Goal: Transaction & Acquisition: Download file/media

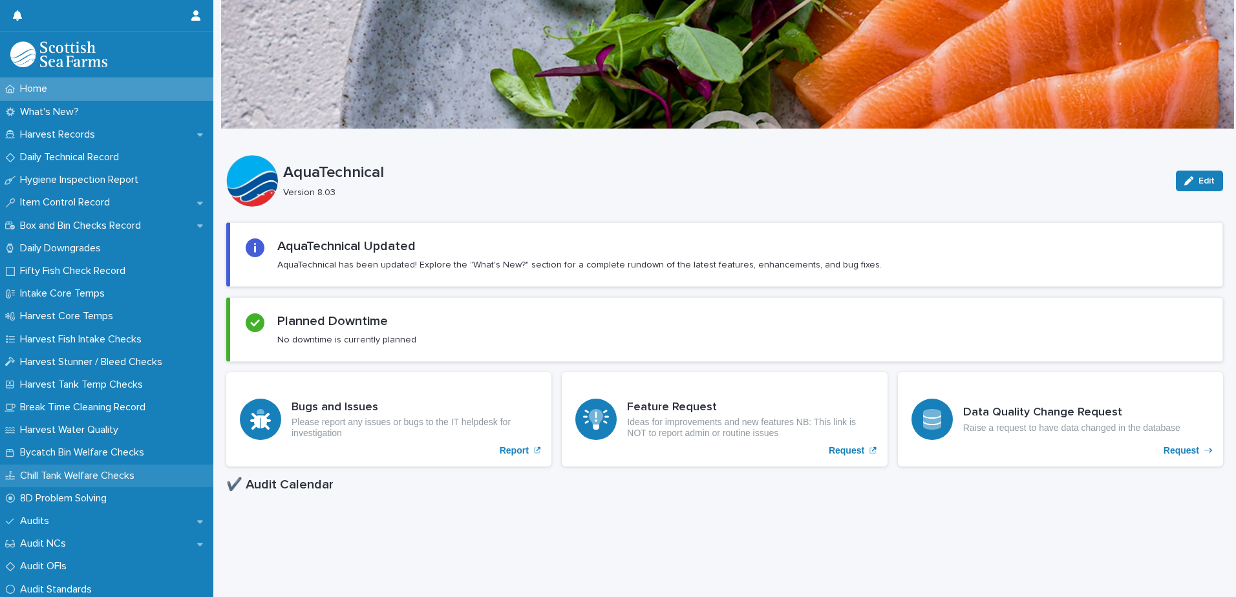
scroll to position [259, 0]
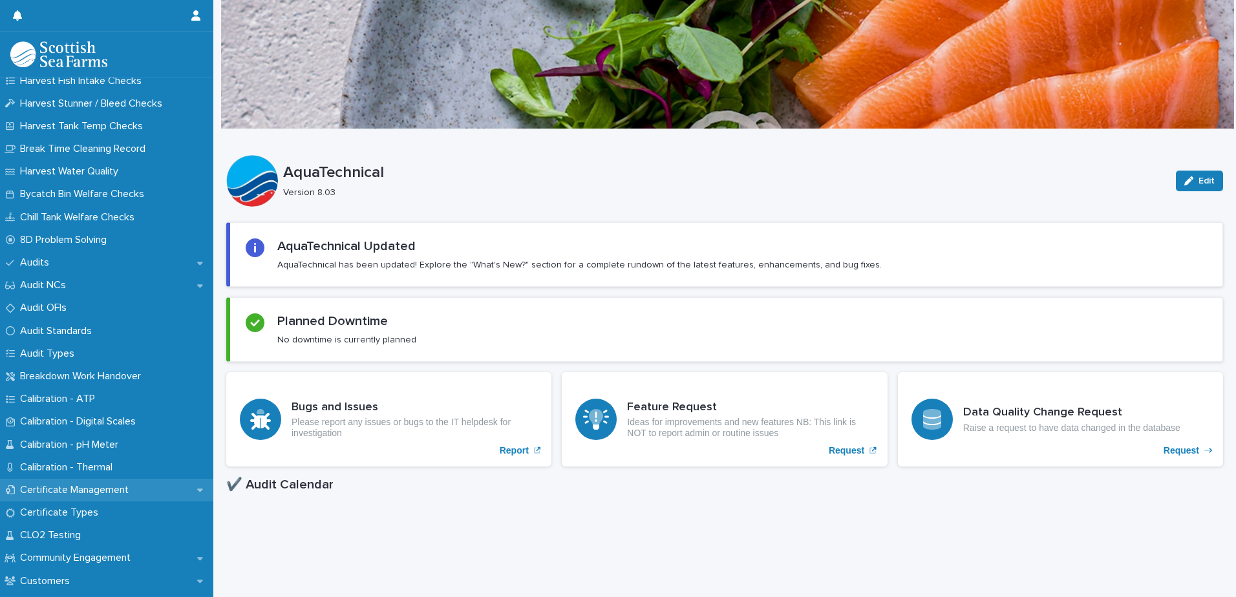
click at [97, 488] on p "Certificate Management" at bounding box center [77, 490] width 124 height 12
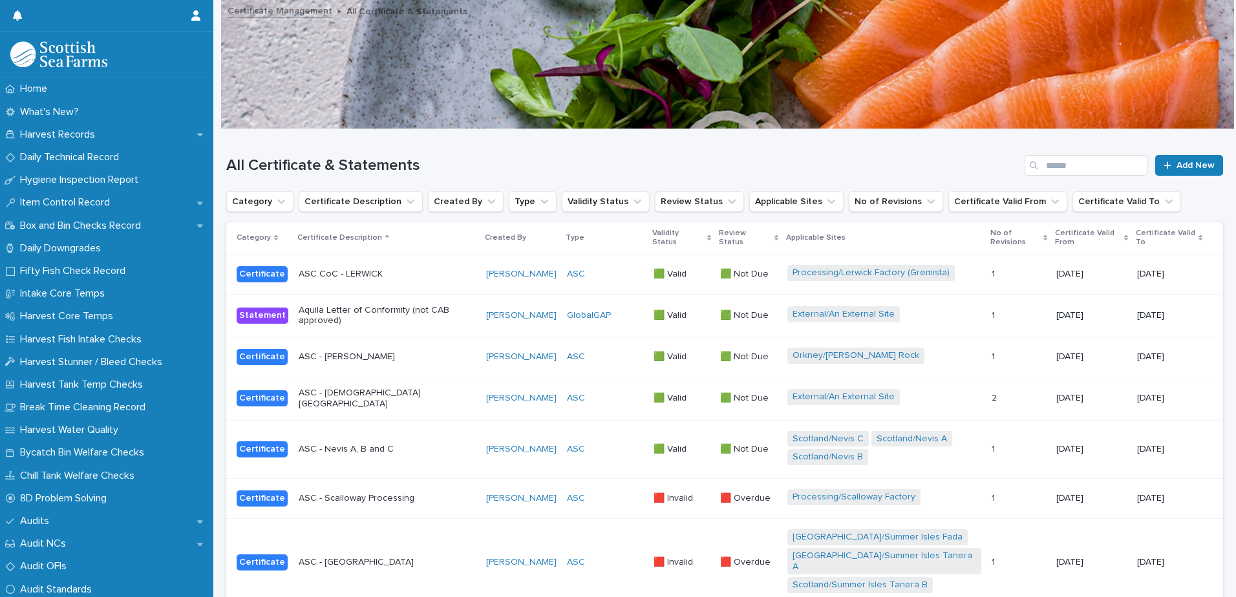
click at [1035, 164] on div "Search" at bounding box center [1034, 165] width 21 height 21
click at [1044, 164] on input "Search" at bounding box center [1085, 165] width 123 height 21
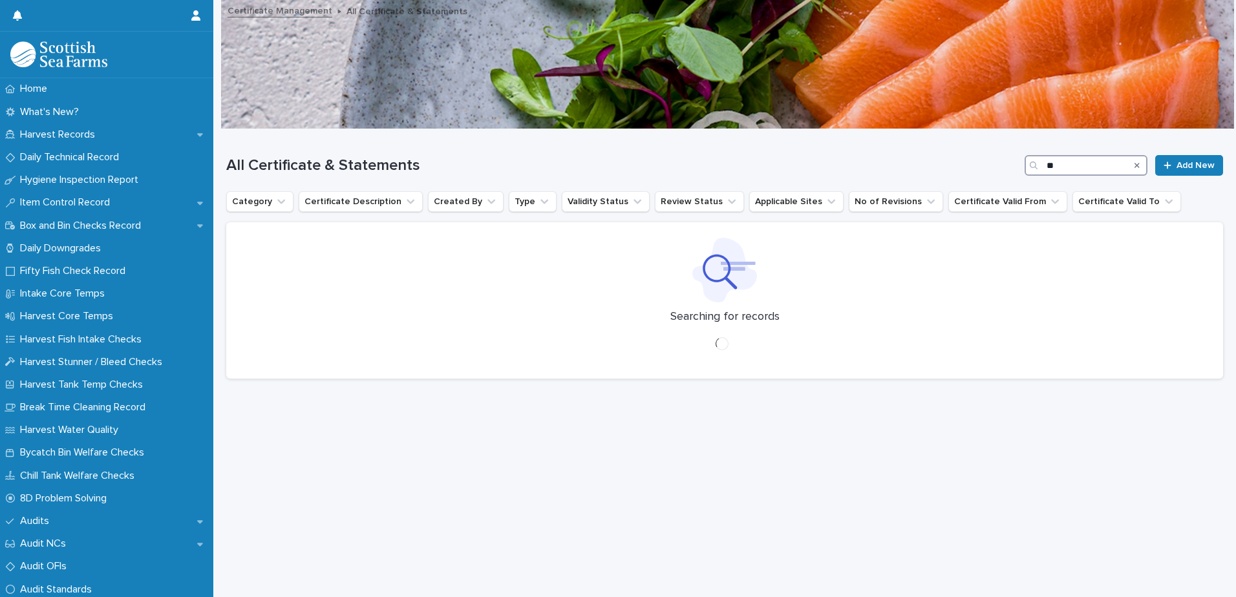
type input "*"
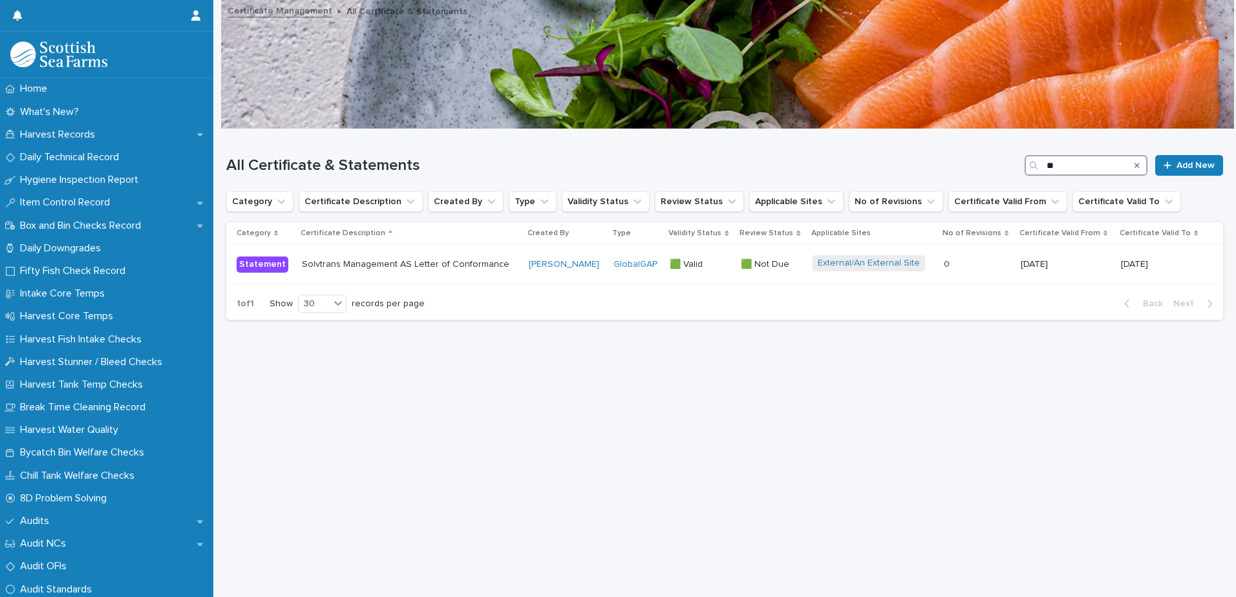
type input "*"
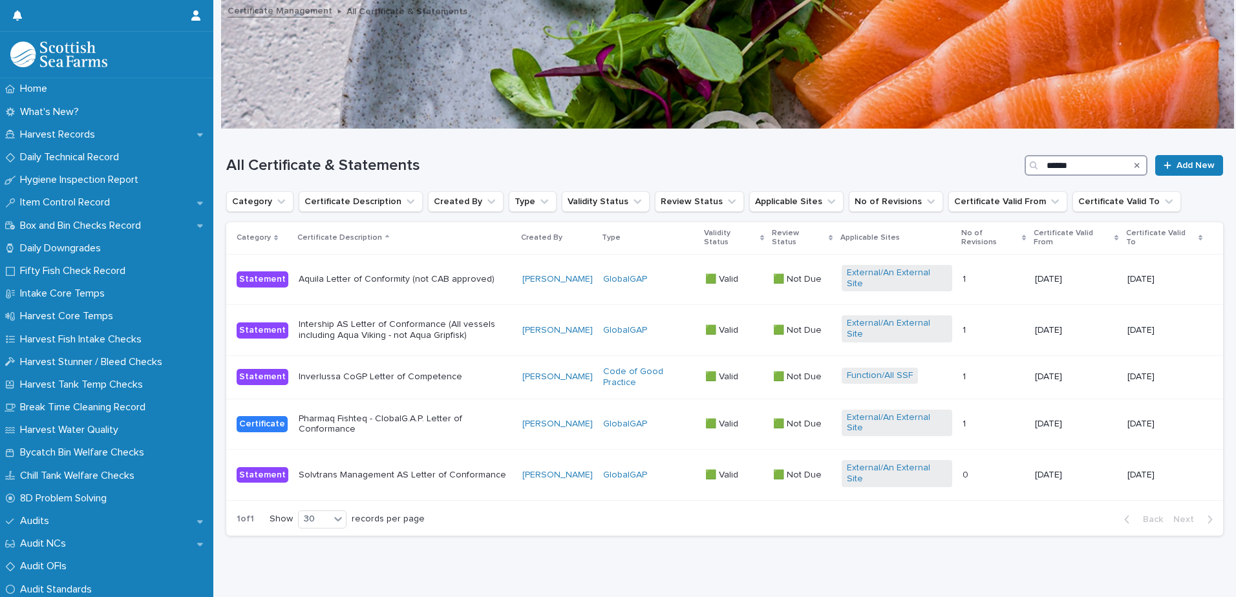
click at [1053, 160] on input "******" at bounding box center [1085, 165] width 123 height 21
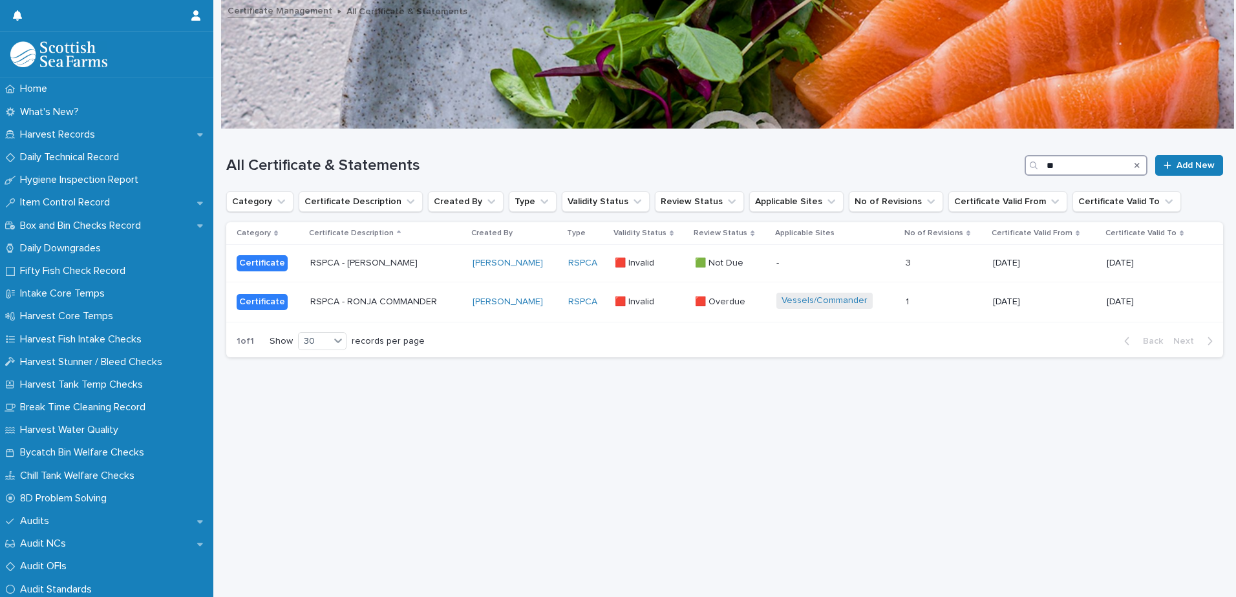
type input "*"
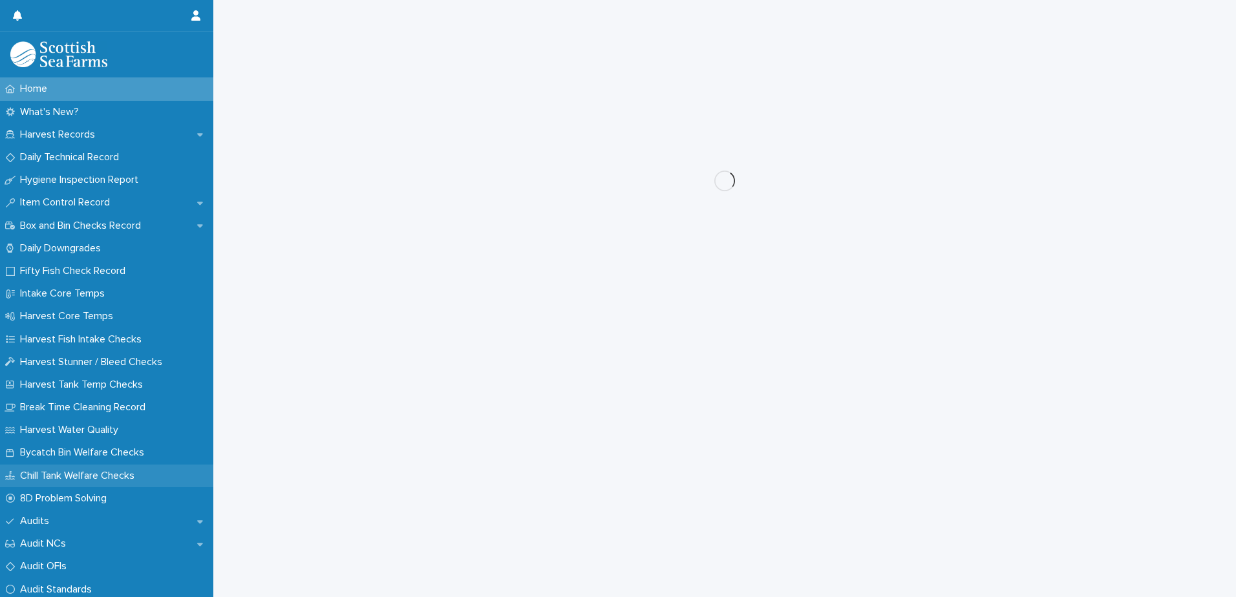
scroll to position [65, 0]
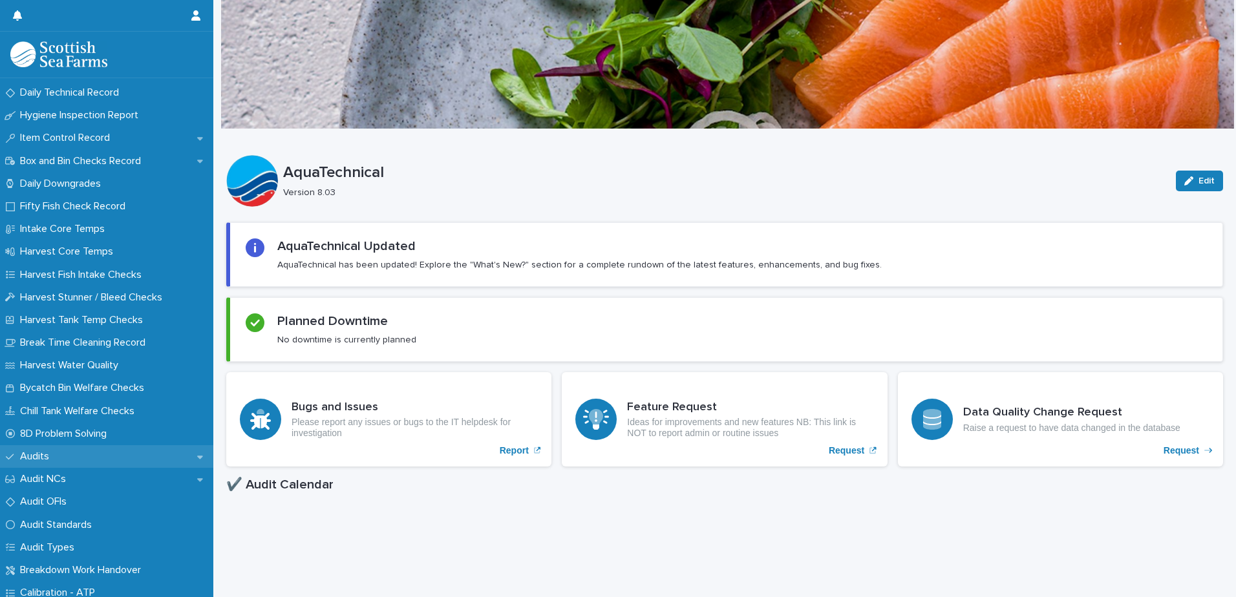
click at [114, 466] on div "Audits" at bounding box center [106, 456] width 213 height 23
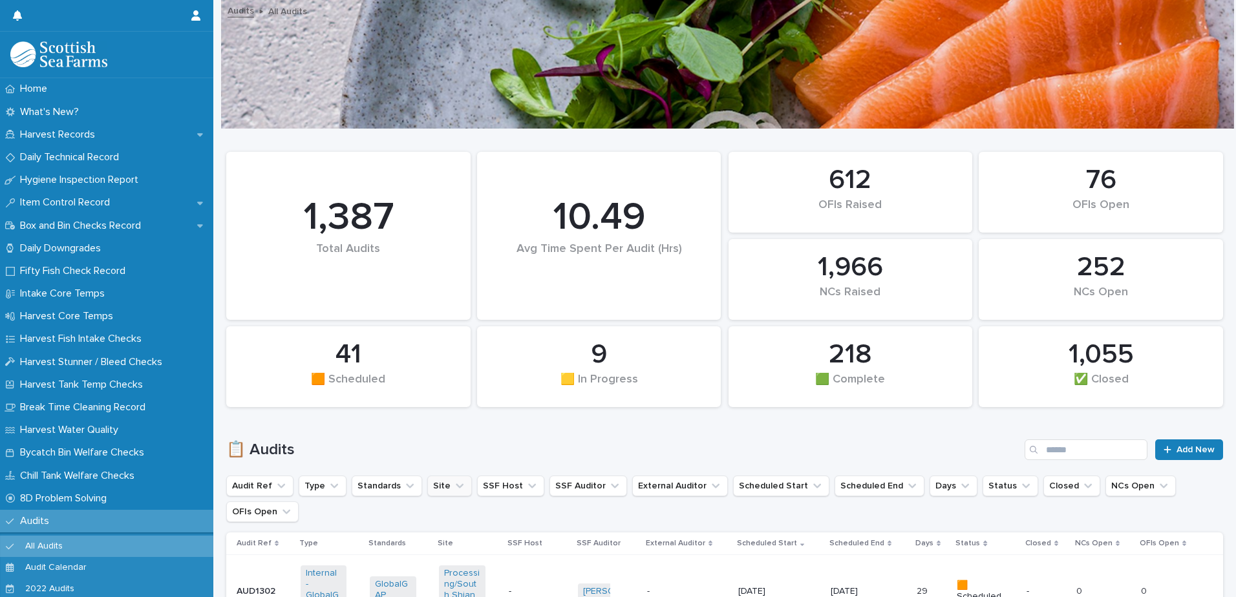
click at [429, 480] on button "Site" at bounding box center [449, 486] width 45 height 21
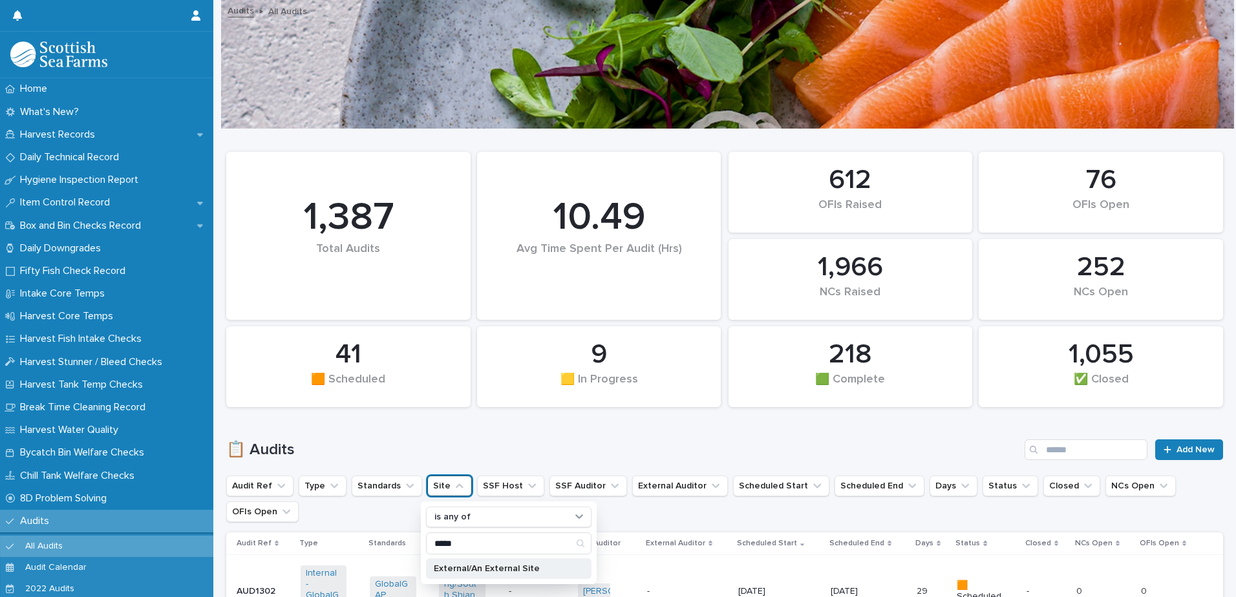
type input "*****"
click at [498, 562] on div "External/An External Site" at bounding box center [508, 568] width 165 height 21
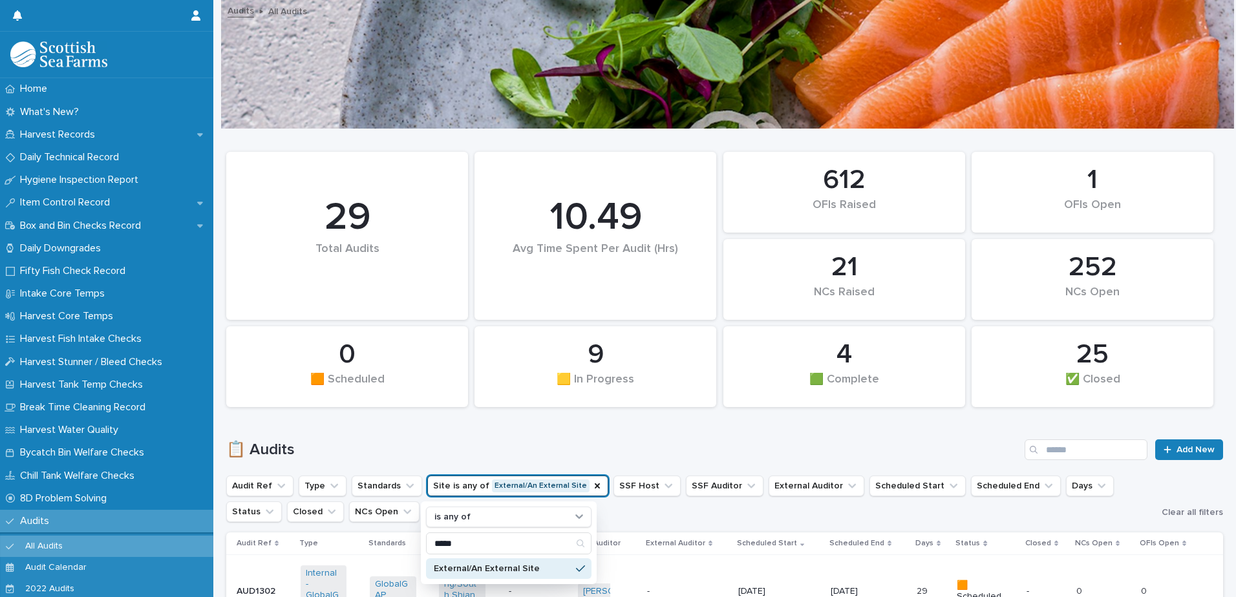
click at [648, 445] on h1 "📋 Audits" at bounding box center [622, 450] width 793 height 19
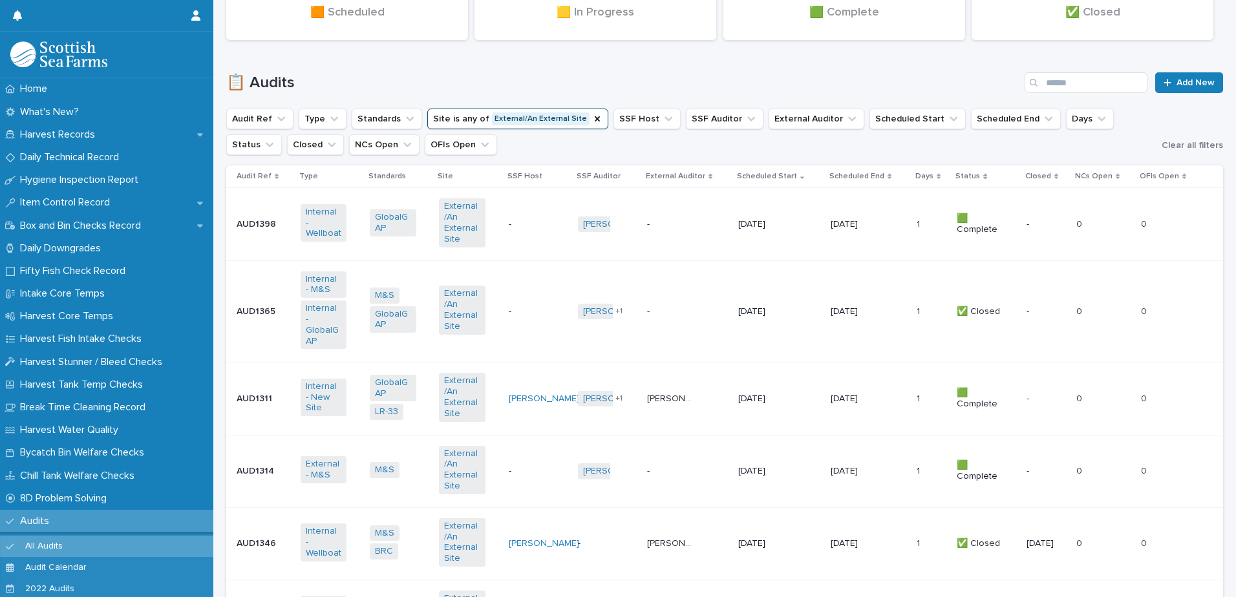
scroll to position [388, 0]
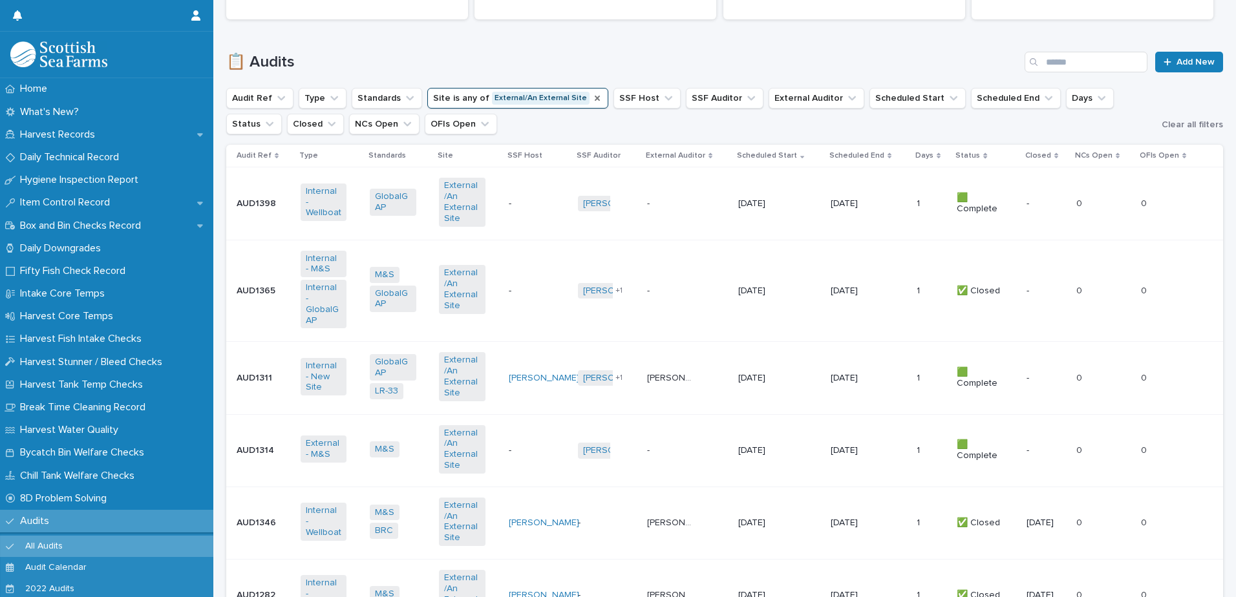
click at [592, 100] on icon "Site" at bounding box center [597, 98] width 10 height 10
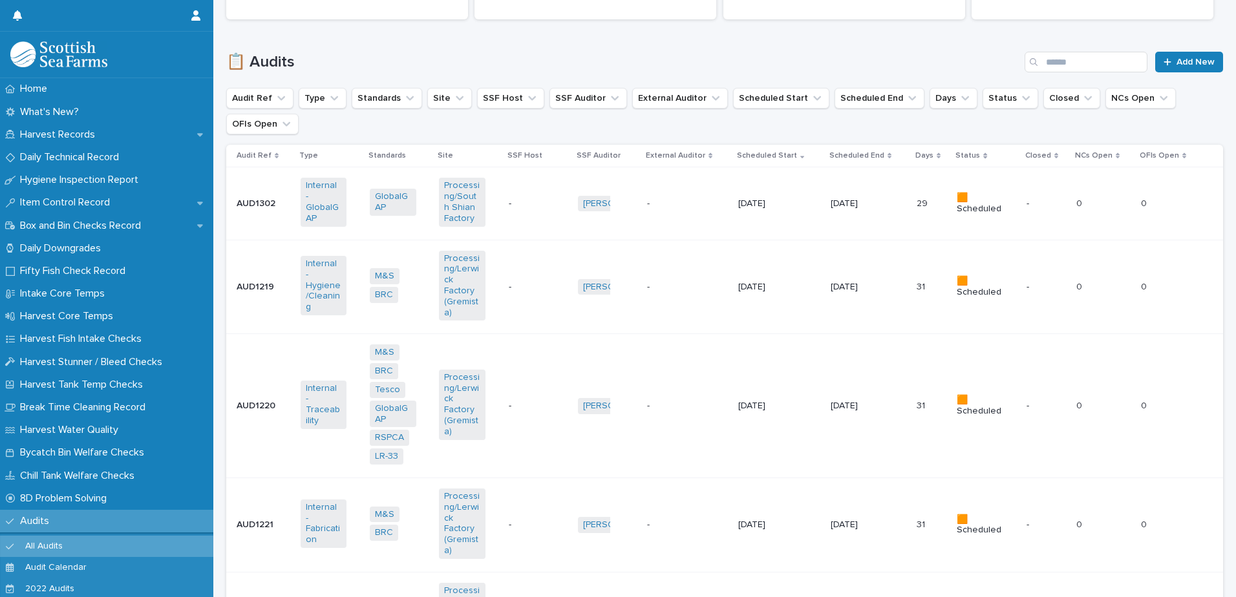
click at [453, 103] on icon "Site" at bounding box center [459, 98] width 13 height 13
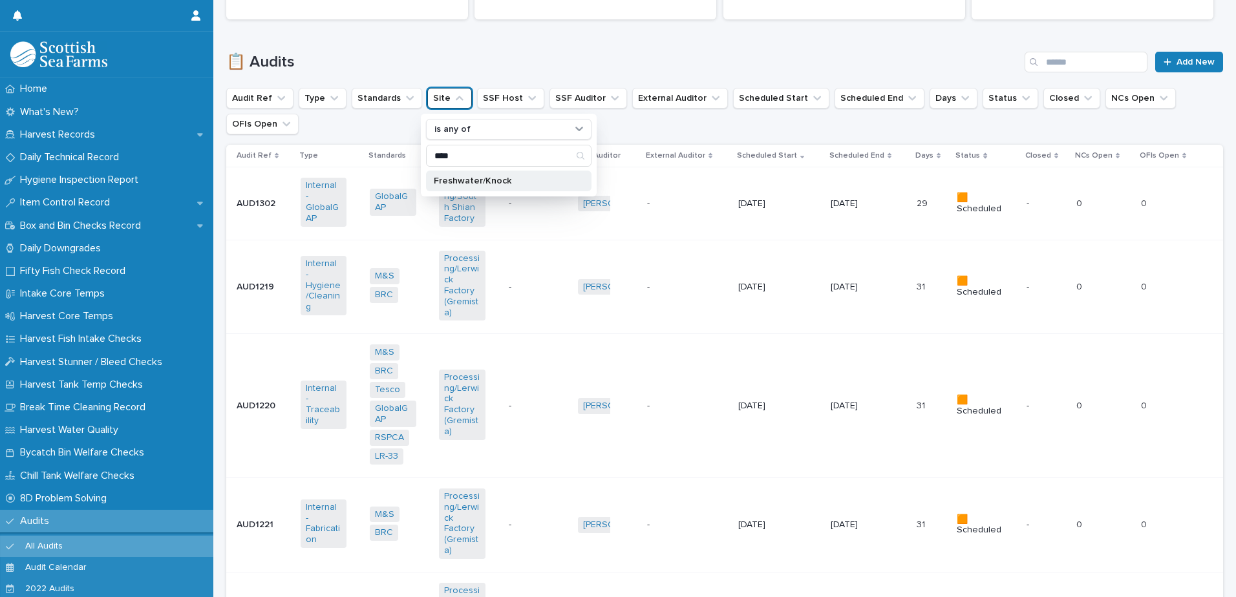
type input "****"
click at [447, 184] on p "Freshwater/Knock" at bounding box center [502, 180] width 137 height 9
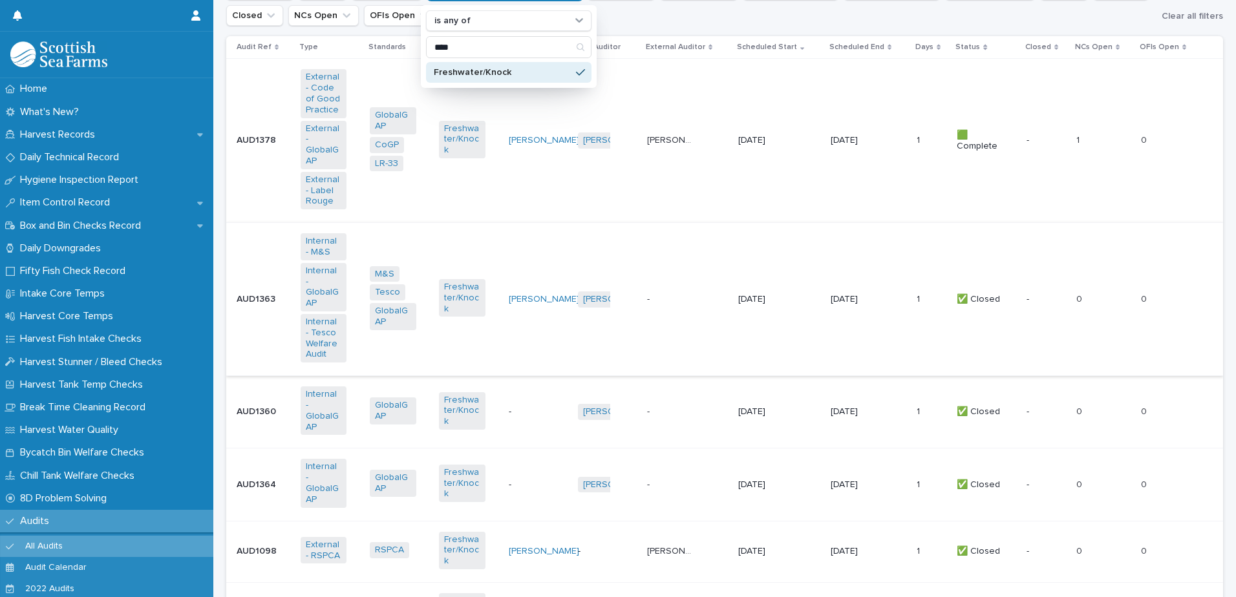
scroll to position [517, 0]
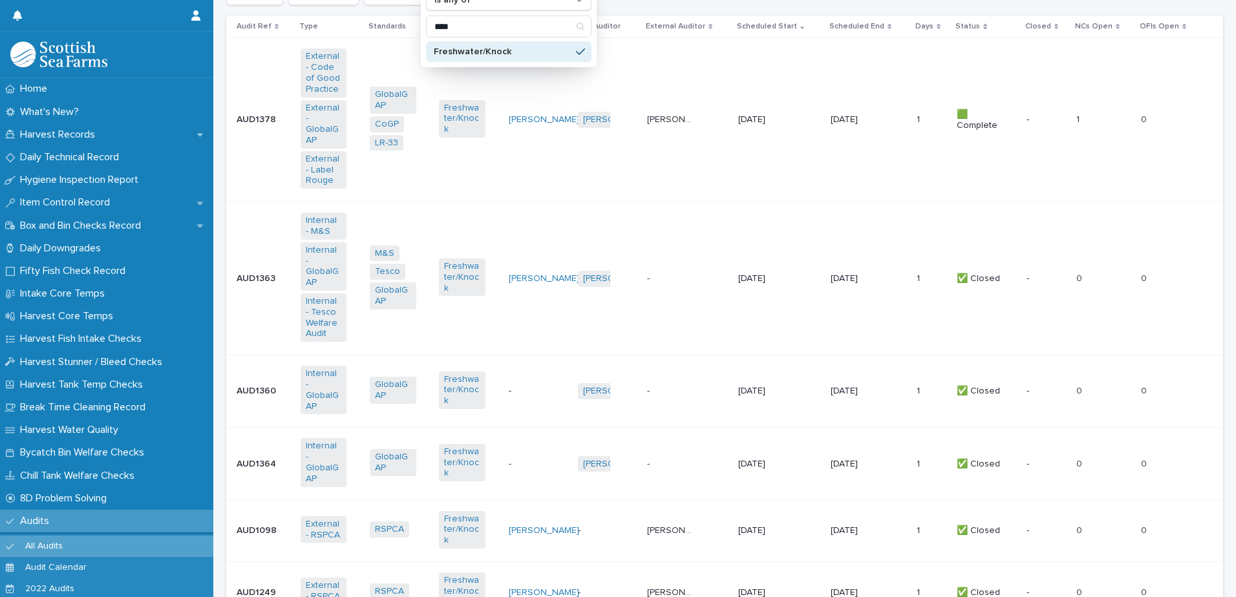
click at [664, 384] on div "- -" at bounding box center [687, 391] width 81 height 21
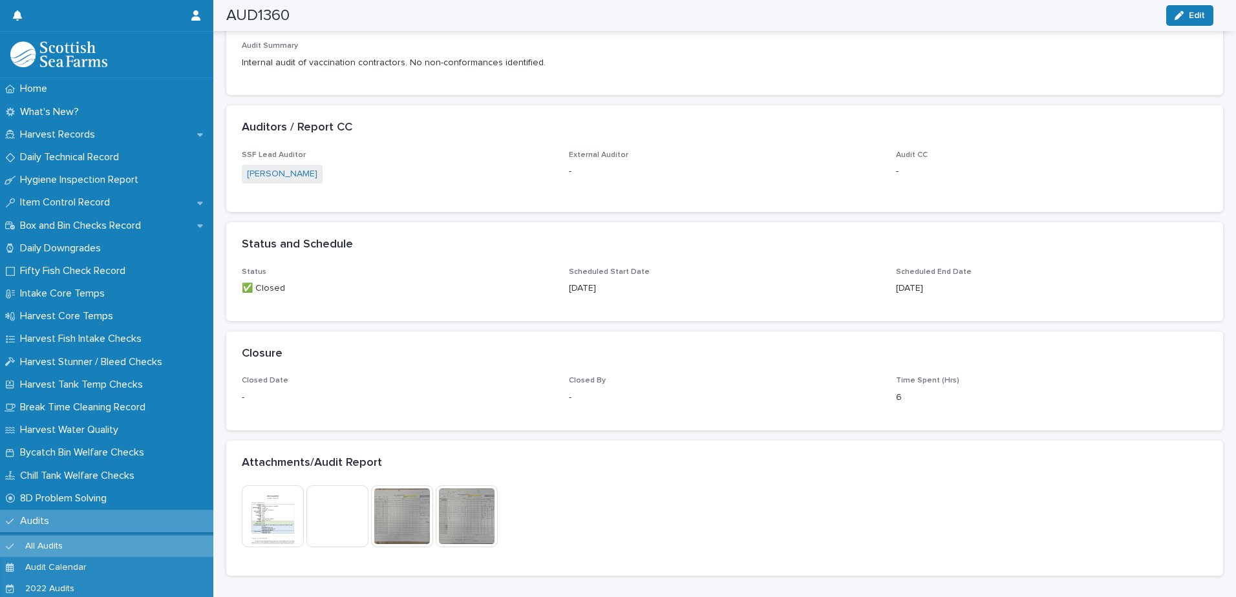
scroll to position [719, 0]
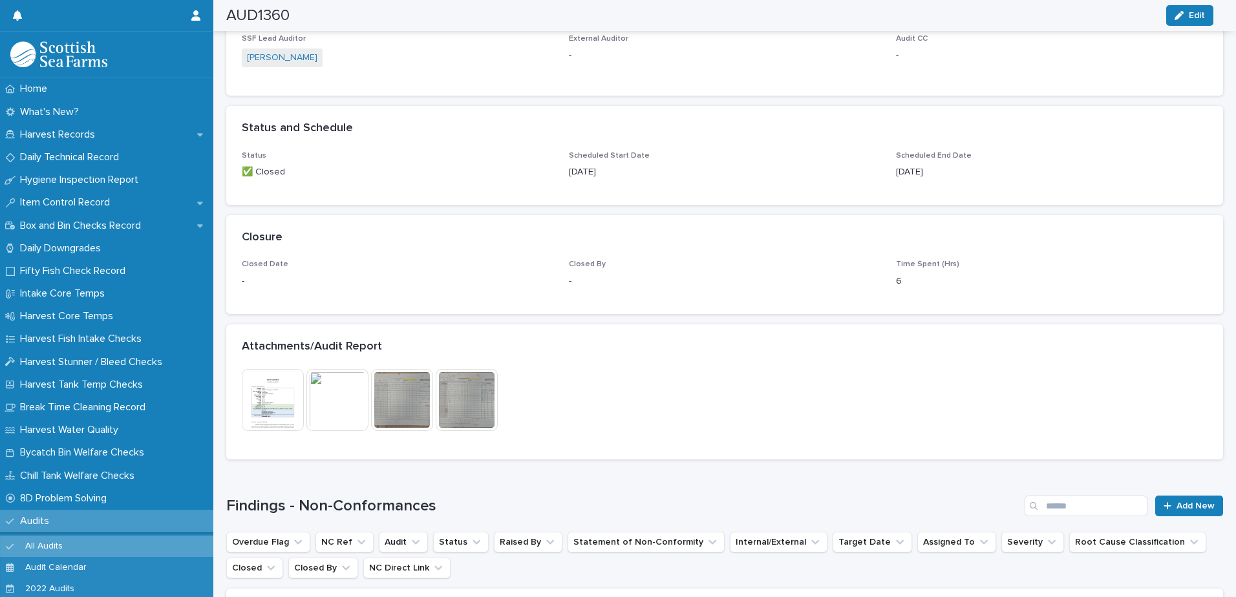
click at [323, 398] on img at bounding box center [337, 400] width 62 height 62
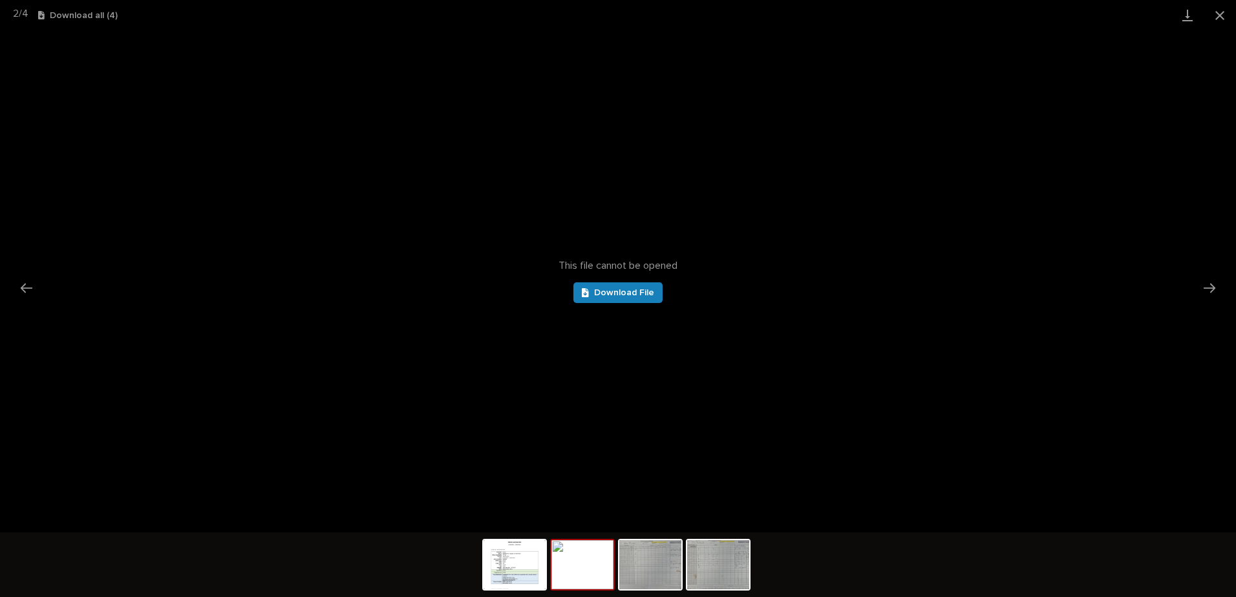
click at [638, 297] on span "Download File" at bounding box center [624, 292] width 60 height 9
